Goal: Task Accomplishment & Management: Manage account settings

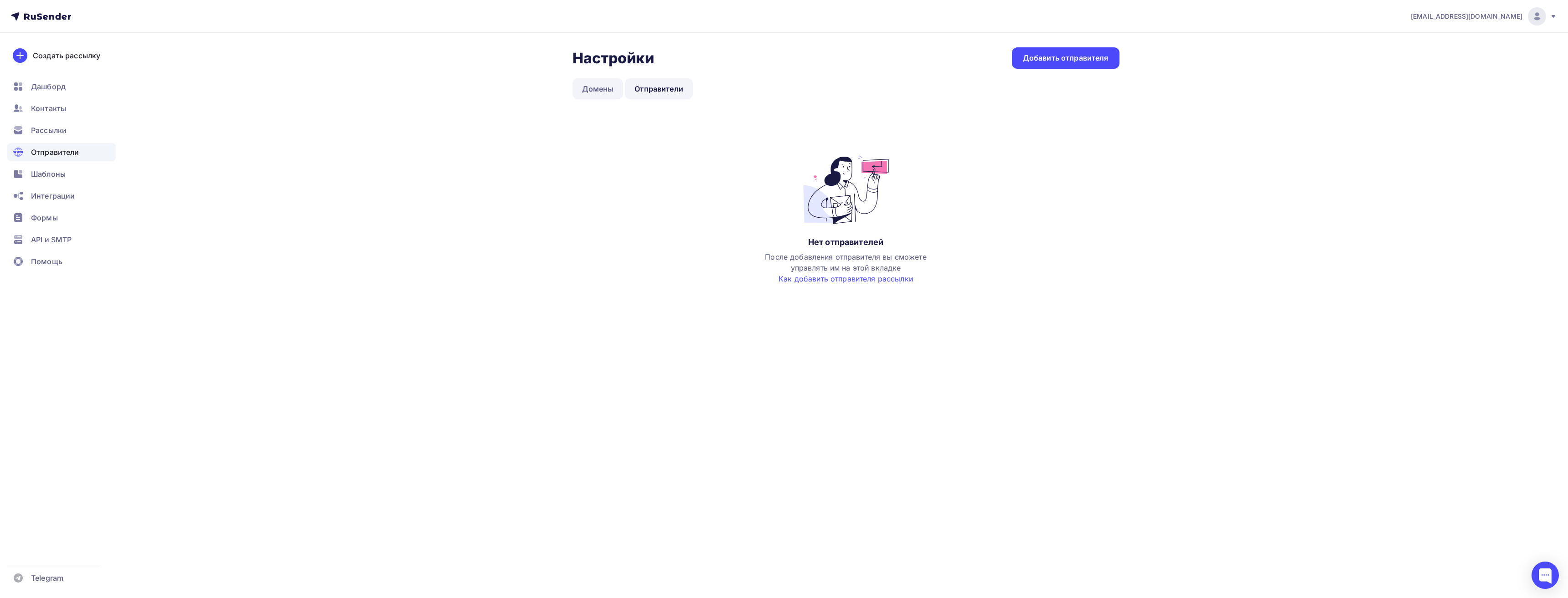
click at [615, 86] on link "Домены" at bounding box center [598, 89] width 51 height 21
click at [1063, 56] on div "Добавить домен" at bounding box center [1077, 58] width 63 height 10
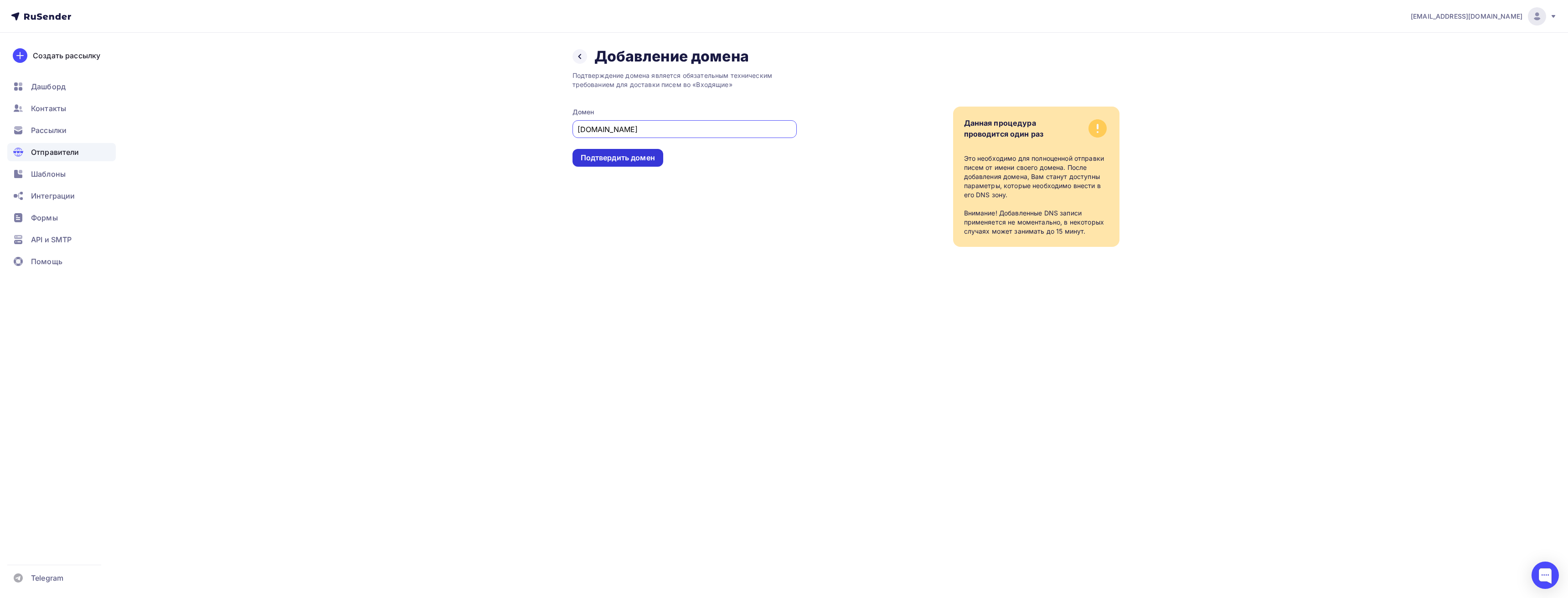
type input "sm-solutions.ru"
click at [618, 155] on div "Подтвердить домен" at bounding box center [618, 158] width 74 height 10
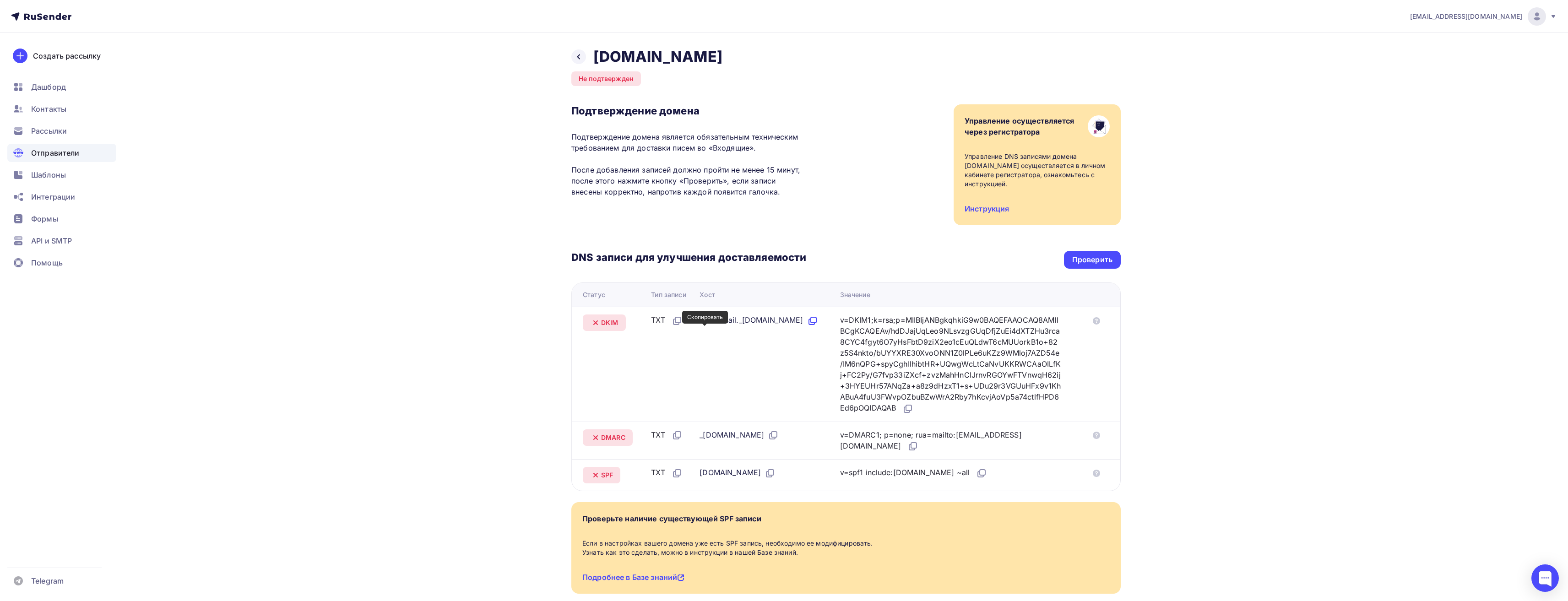
click at [807, 326] on icon at bounding box center [812, 321] width 11 height 11
click at [913, 410] on icon at bounding box center [908, 409] width 11 height 11
click at [907, 442] on icon at bounding box center [913, 446] width 11 height 11
click at [980, 473] on icon at bounding box center [982, 472] width 6 height 6
click at [577, 61] on div at bounding box center [579, 57] width 15 height 15
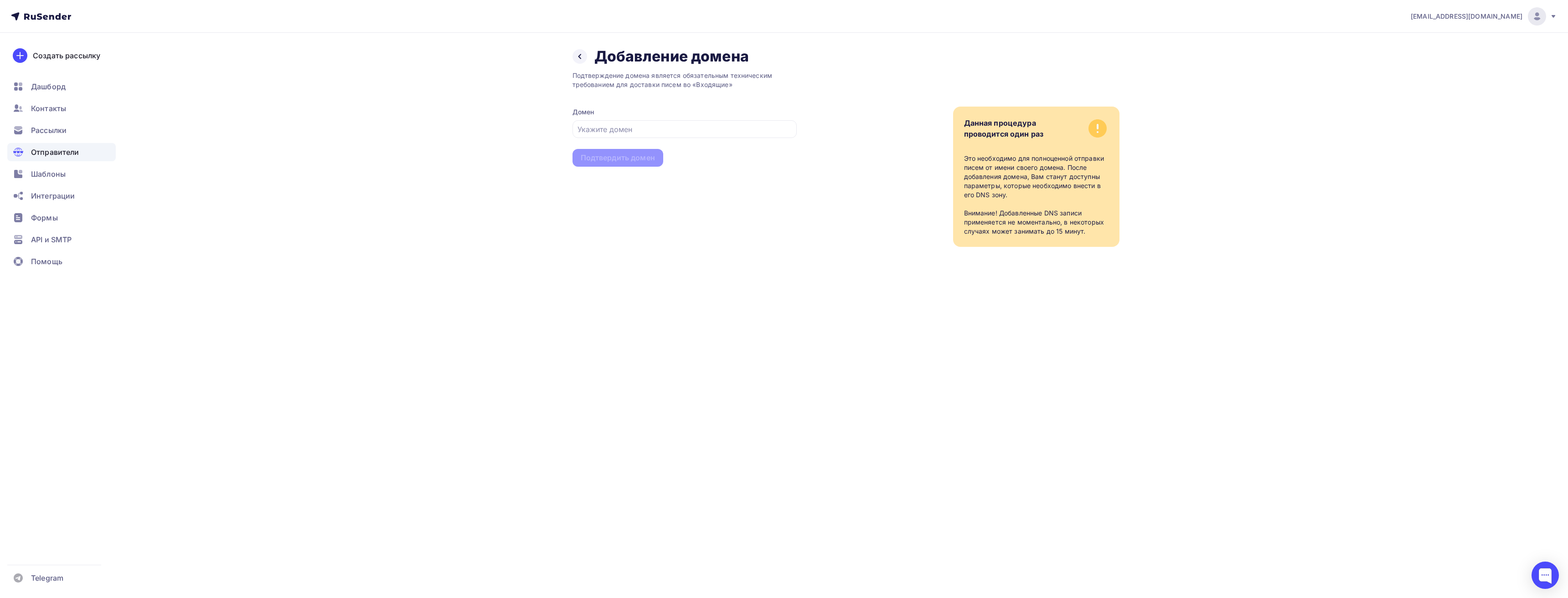
click at [573, 51] on div "Назад Добавление домена Добавление домена" at bounding box center [661, 57] width 177 height 18
click at [586, 63] on div "Назад Добавление домена Добавление домена" at bounding box center [661, 57] width 177 height 18
click at [580, 59] on icon at bounding box center [580, 57] width 7 height 7
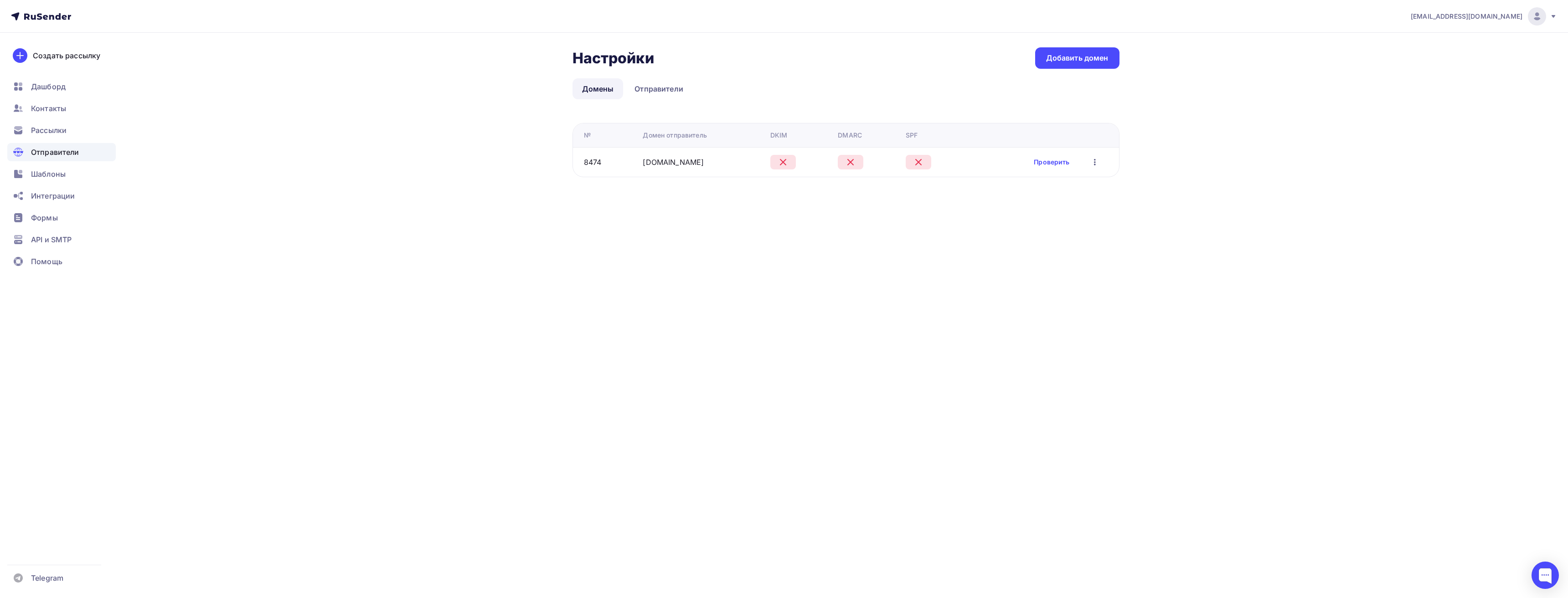
click at [660, 169] on td "sm-solutions.ru" at bounding box center [703, 162] width 128 height 30
click at [669, 163] on link "sm-solutions.ru" at bounding box center [673, 162] width 61 height 9
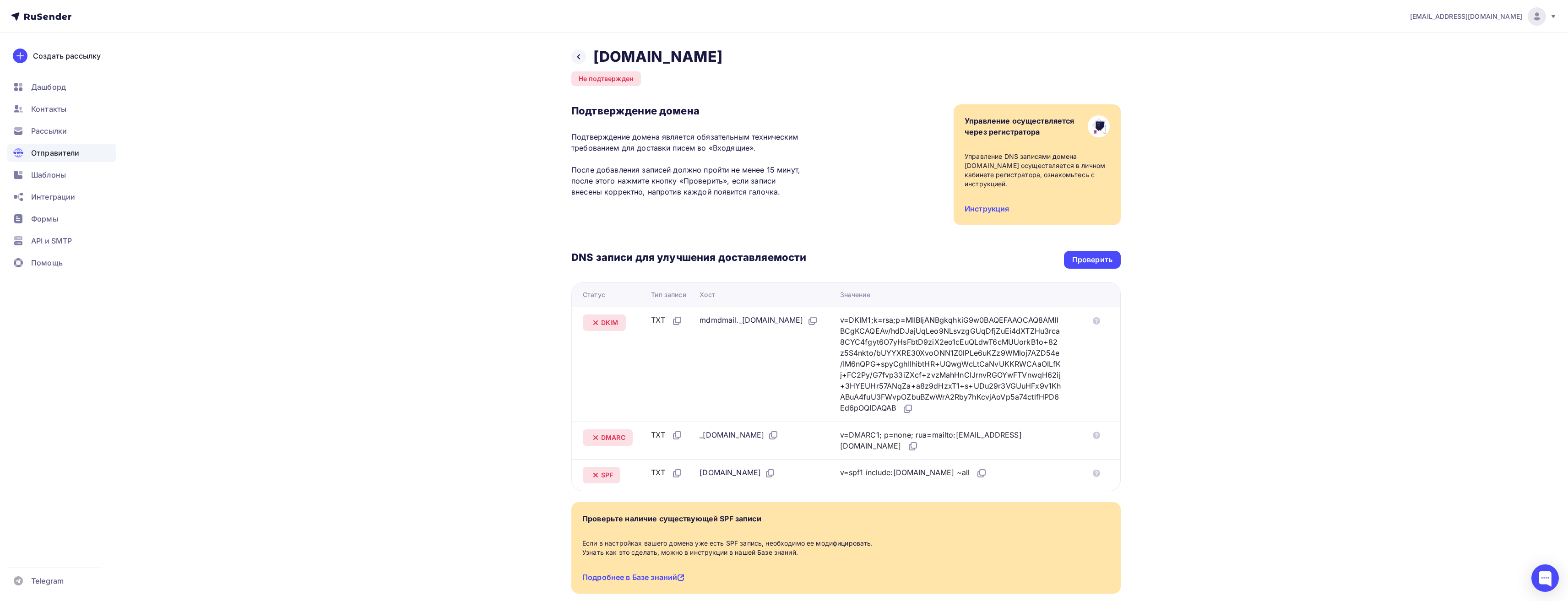
drag, startPoint x: 573, startPoint y: 56, endPoint x: 607, endPoint y: 75, distance: 38.9
click at [573, 56] on div at bounding box center [579, 57] width 15 height 15
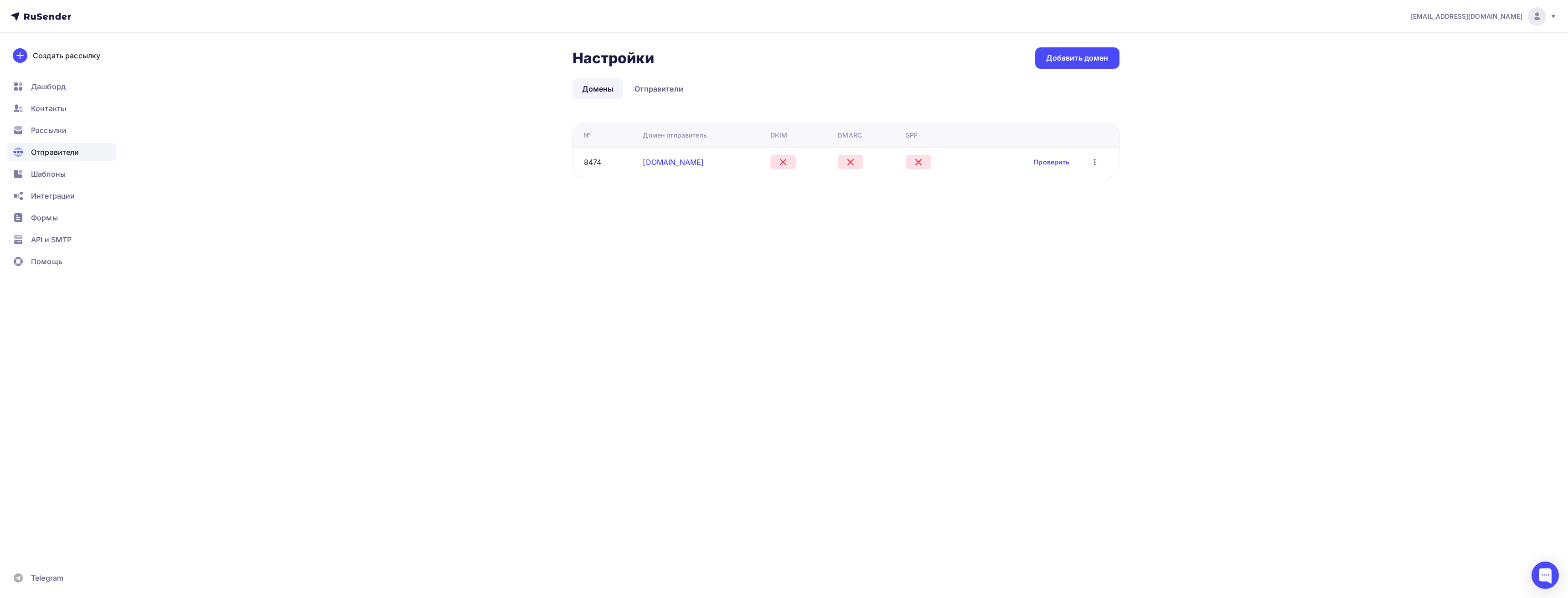
click at [662, 162] on link "sm-solutions.ru" at bounding box center [673, 162] width 61 height 9
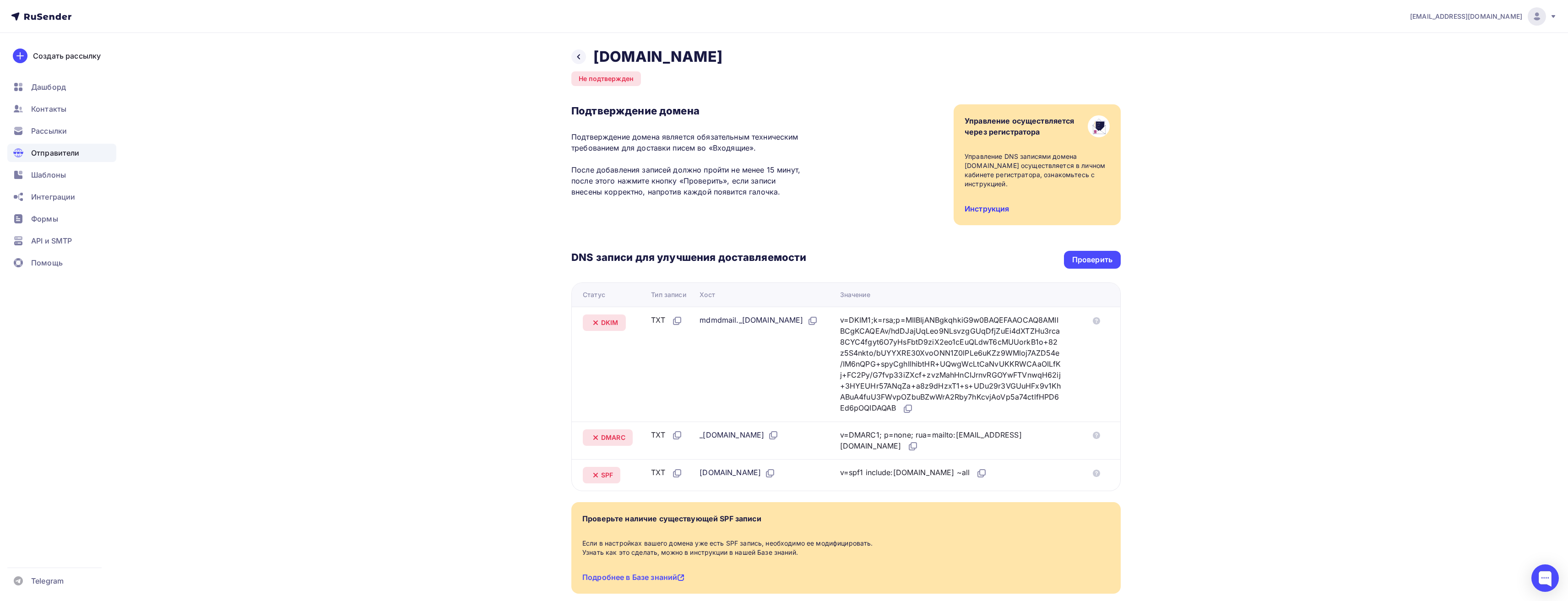
click at [996, 210] on link "Инструкция" at bounding box center [987, 208] width 45 height 9
click at [67, 249] on div "API и SMTP" at bounding box center [62, 241] width 109 height 18
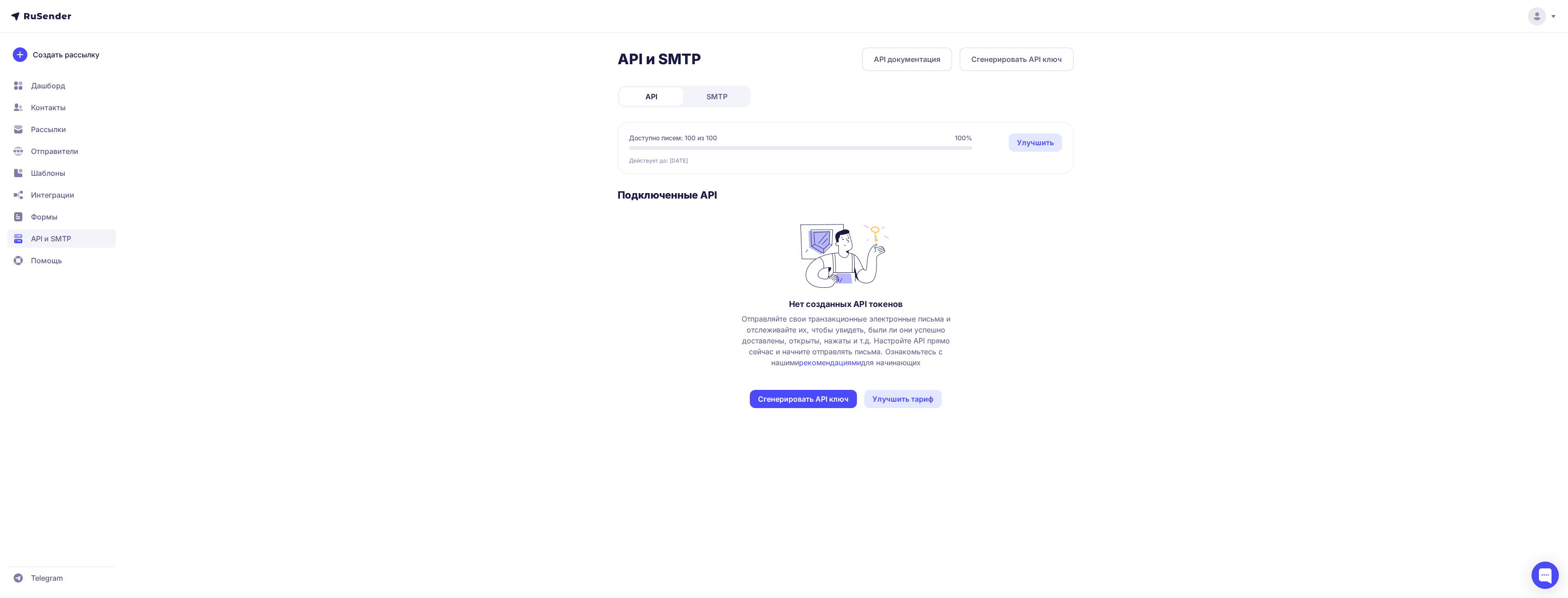
click at [1018, 55] on button "Сгенерировать API ключ" at bounding box center [1017, 59] width 114 height 24
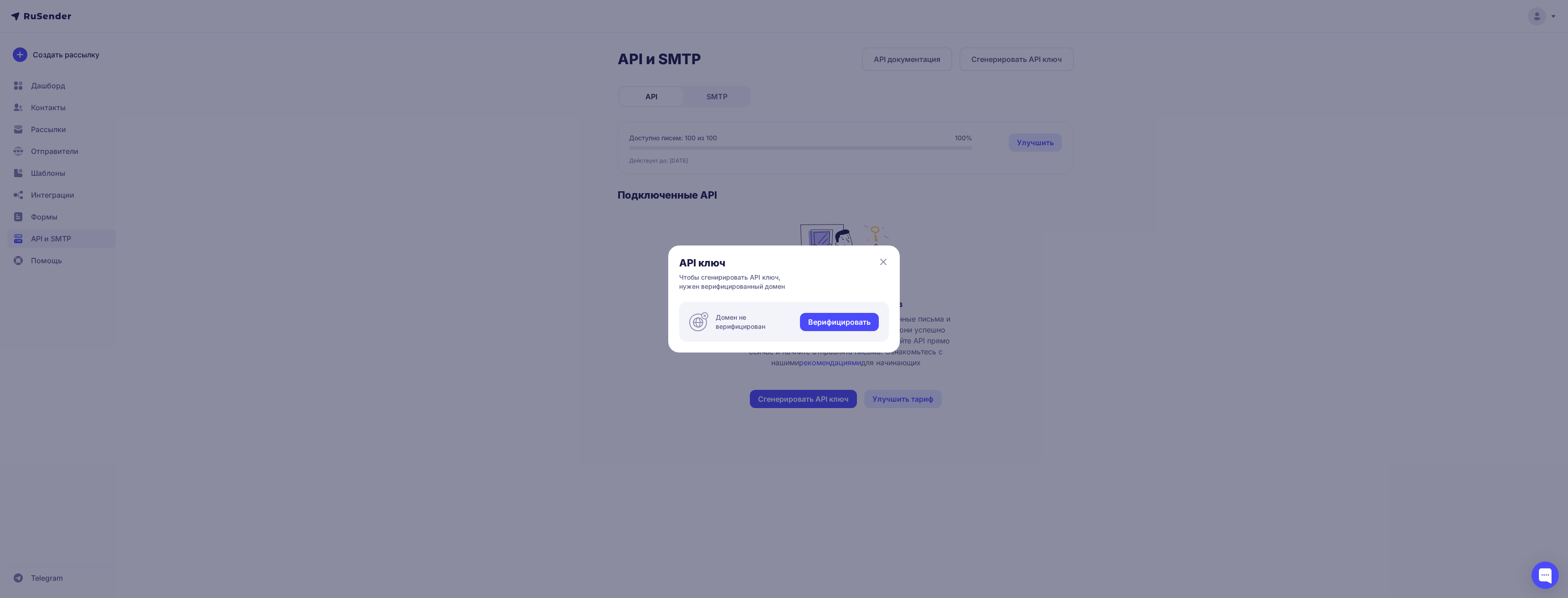
click at [886, 257] on div "API ключ Чтобы сгенирировать API ключ, нужен верифицированный домен Домен не ве…" at bounding box center [784, 299] width 231 height 107
click at [886, 260] on icon at bounding box center [883, 262] width 11 height 11
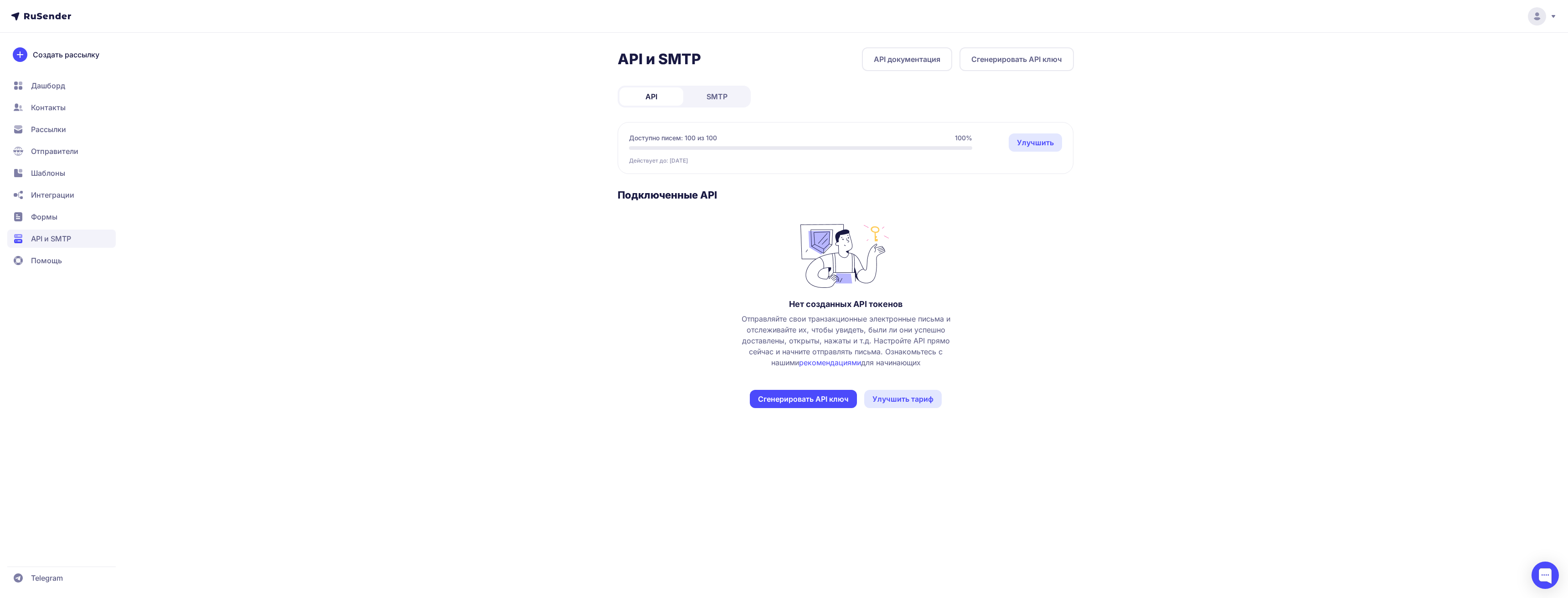
click at [1559, 10] on header at bounding box center [784, 16] width 1568 height 33
click at [1549, 19] on div at bounding box center [1538, 16] width 38 height 18
click at [1440, 59] on span "[DEMOGRAPHIC_DATA]" at bounding box center [1463, 63] width 82 height 11
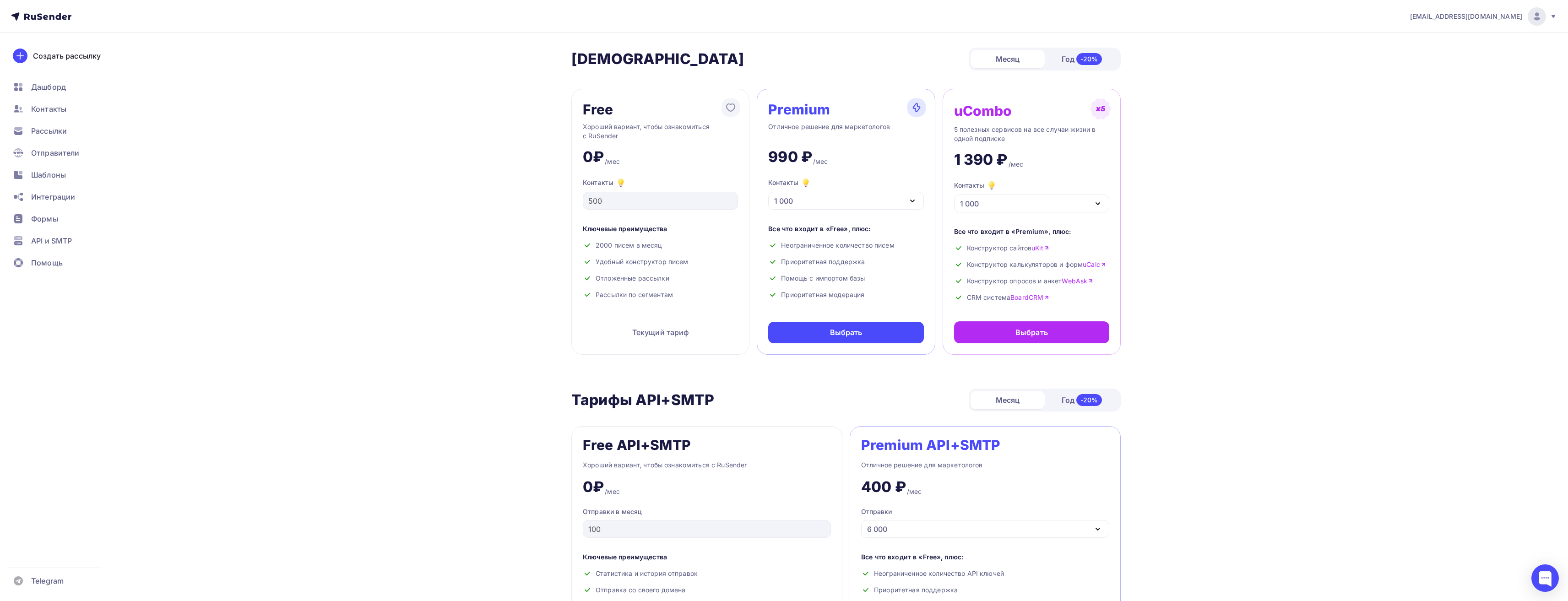
click at [987, 203] on div "1 000" at bounding box center [1032, 203] width 155 height 18
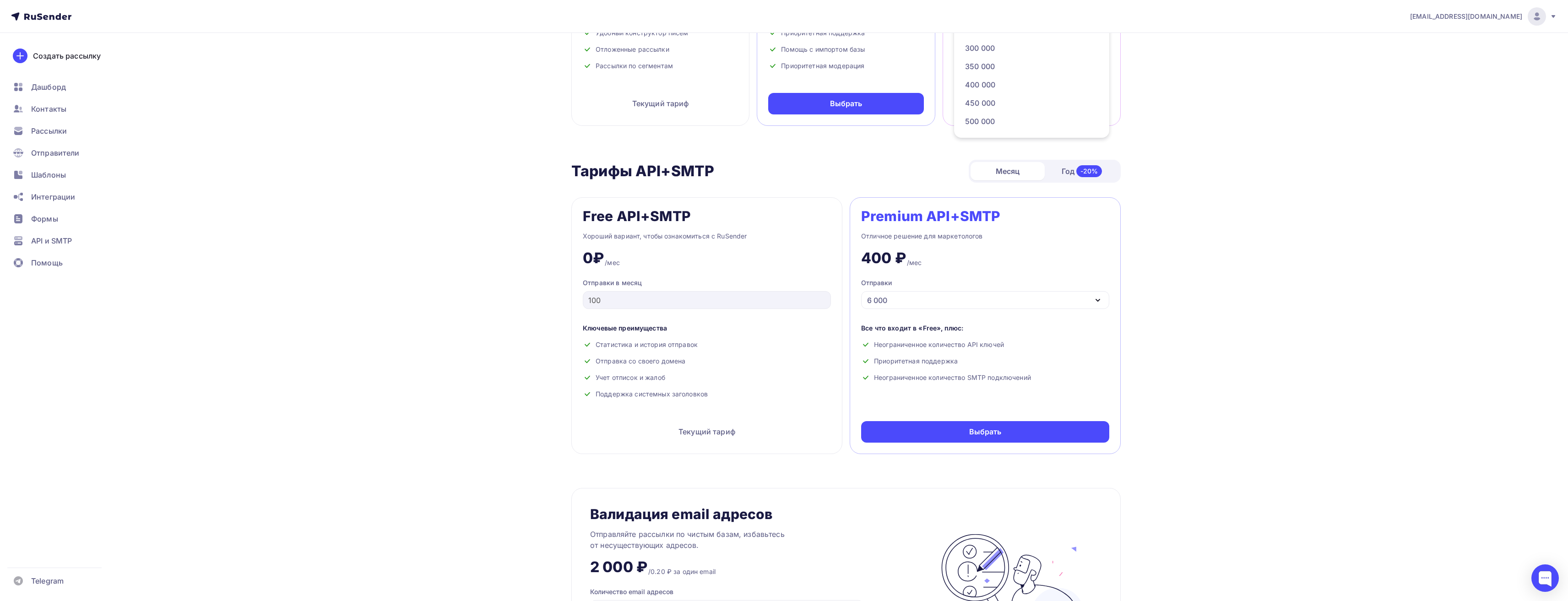
scroll to position [275, 0]
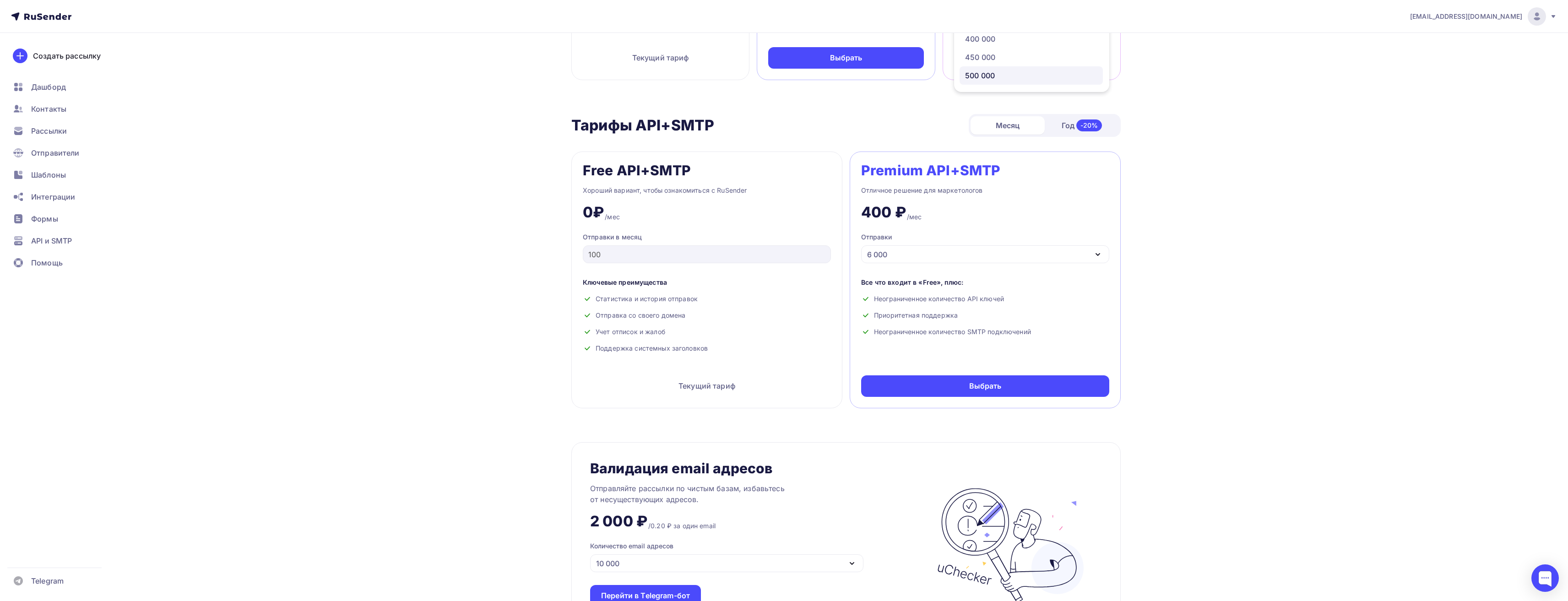
click at [999, 72] on div "500 000" at bounding box center [1031, 76] width 132 height 11
click at [949, 255] on div "6 000" at bounding box center [985, 254] width 248 height 18
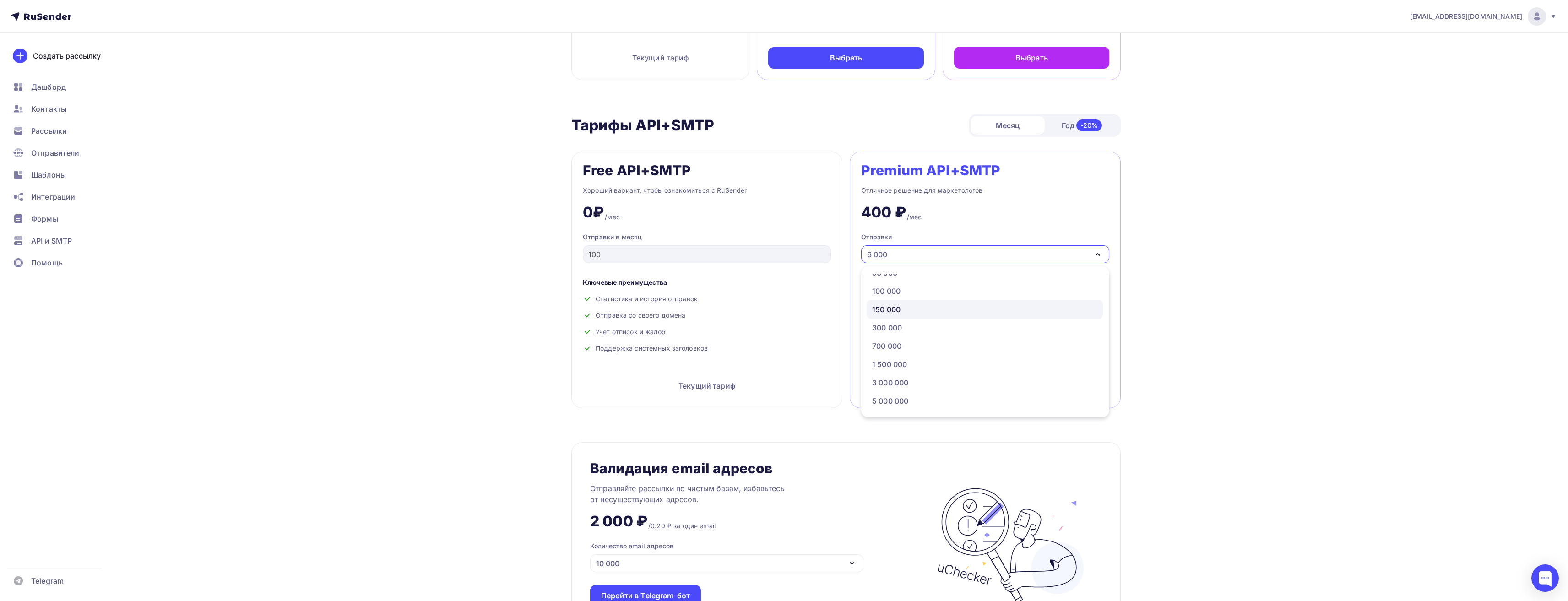
scroll to position [412, 0]
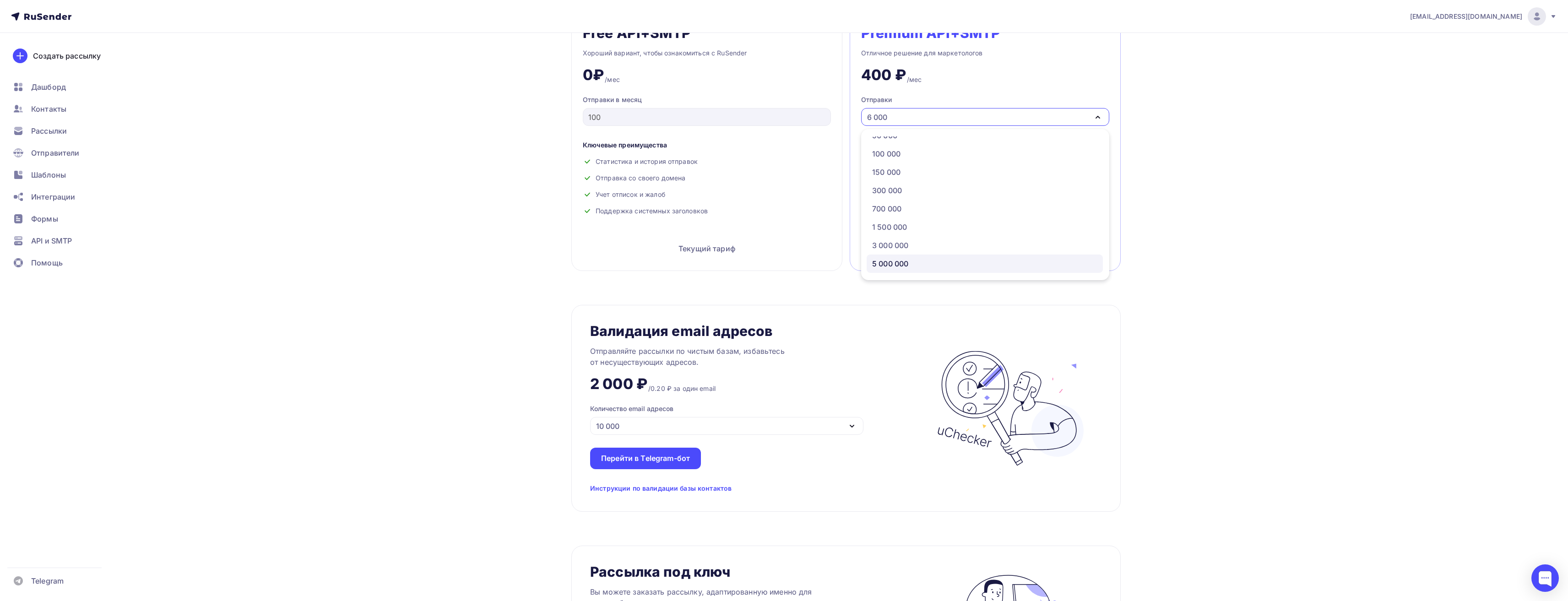
click at [934, 262] on div "5 000 000" at bounding box center [985, 264] width 225 height 11
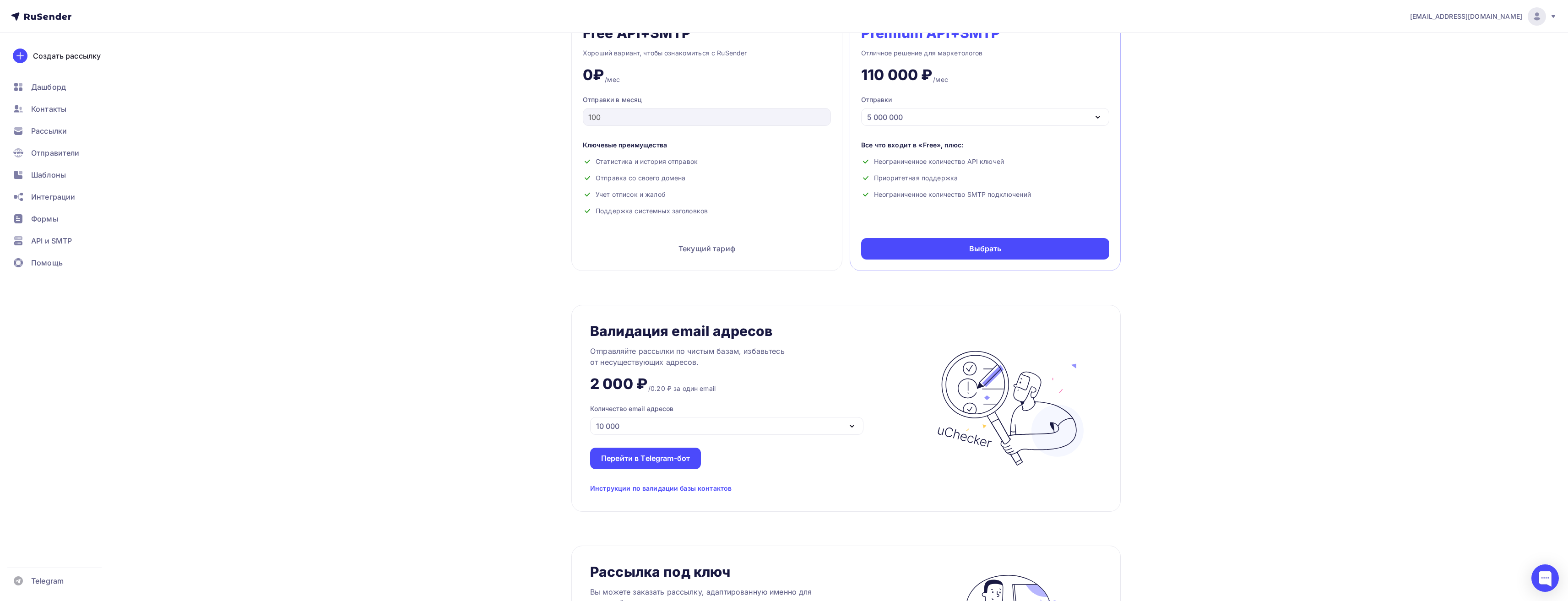
click at [932, 120] on div "5 000 000" at bounding box center [985, 117] width 248 height 18
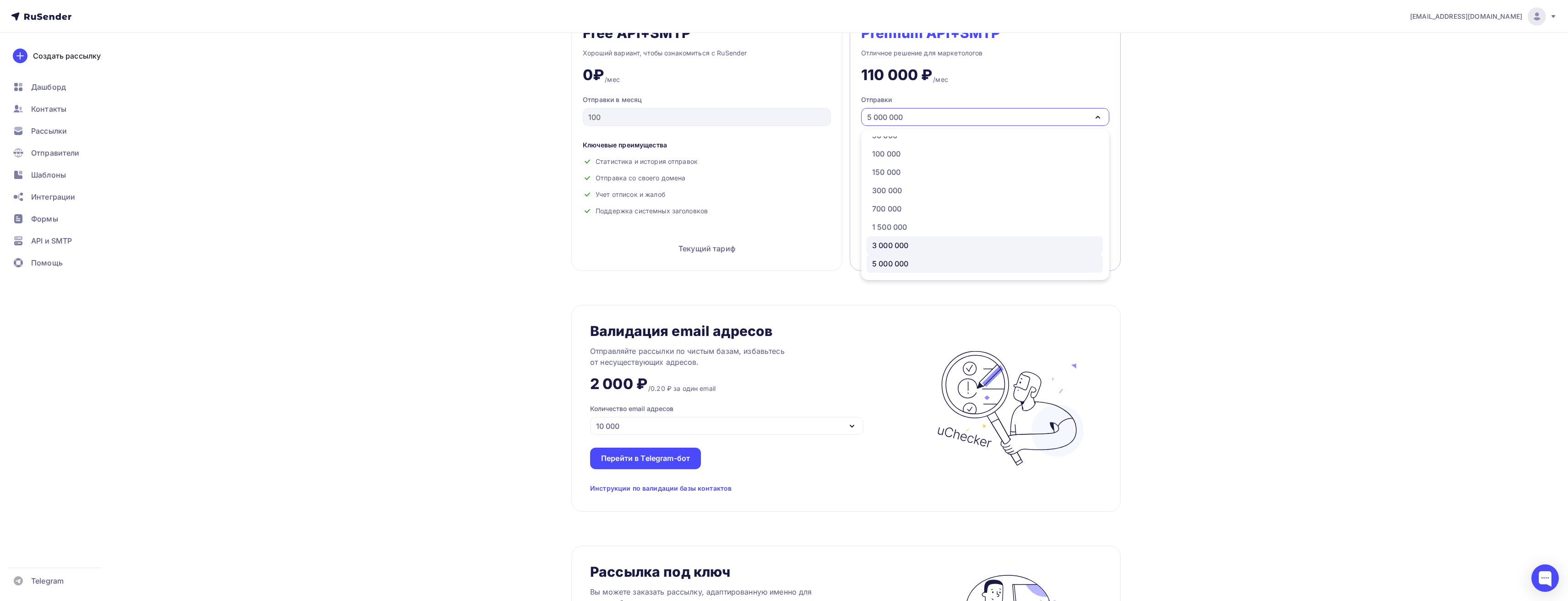
click at [908, 246] on div "3 000 000" at bounding box center [890, 245] width 36 height 11
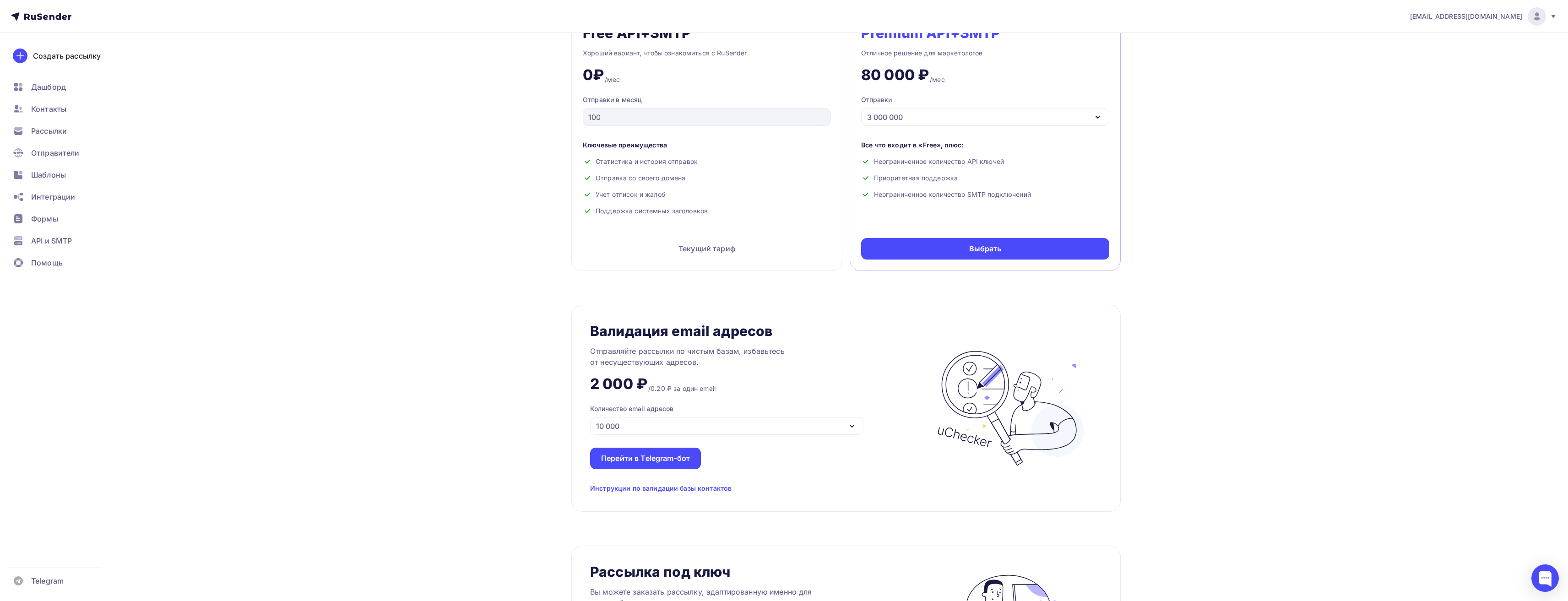
click at [915, 117] on div "3 000 000" at bounding box center [985, 117] width 248 height 18
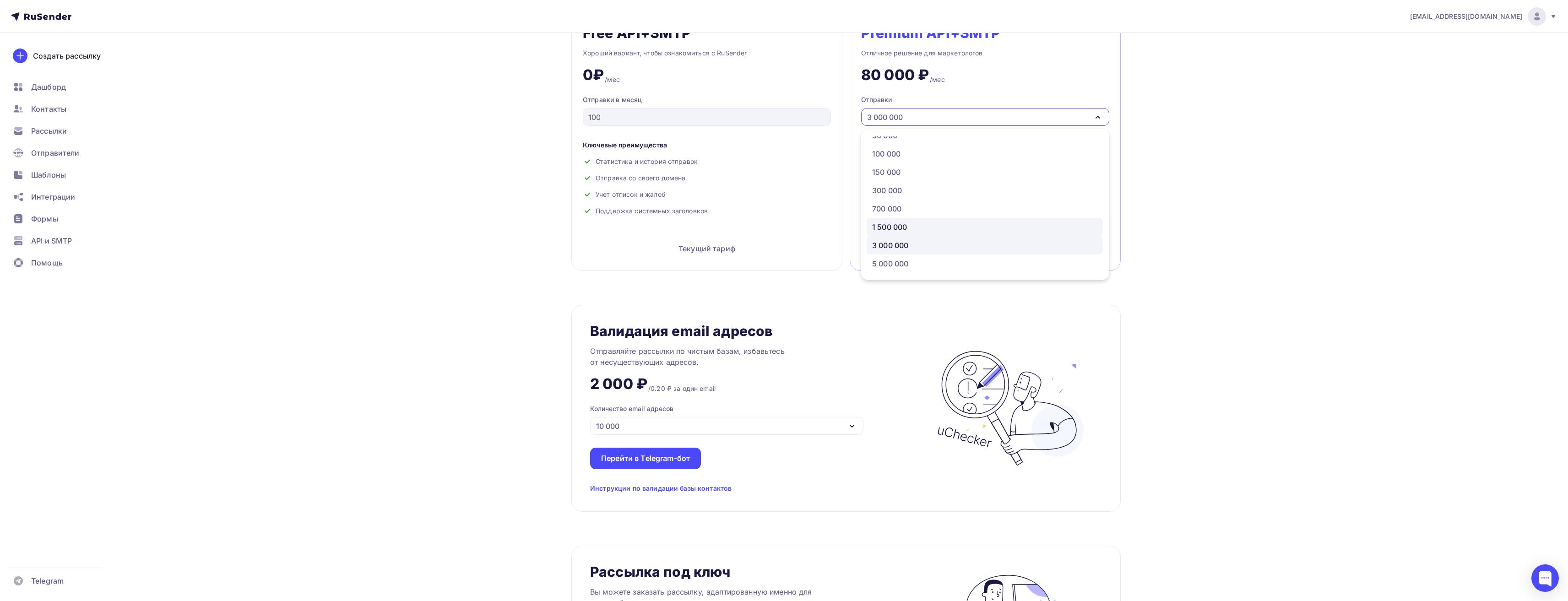
click at [921, 225] on div "1 500 000" at bounding box center [985, 227] width 225 height 11
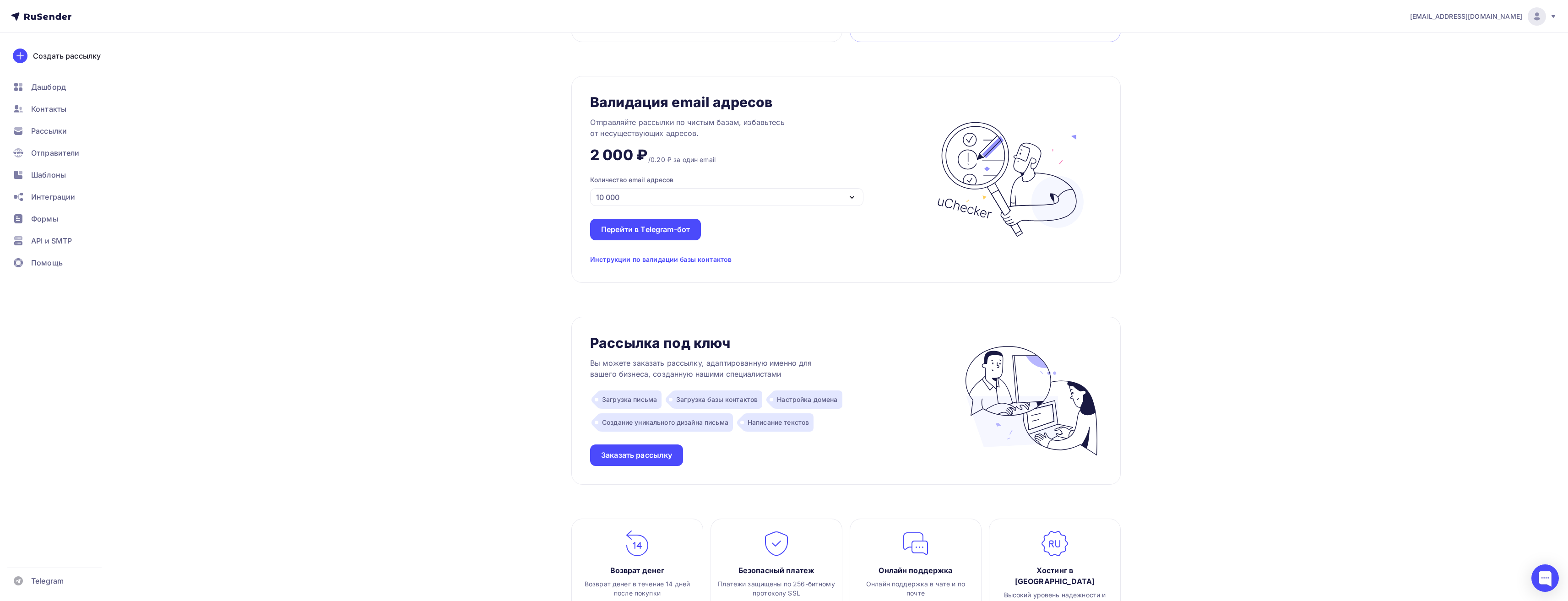
scroll to position [813, 0]
